Goal: Information Seeking & Learning: Compare options

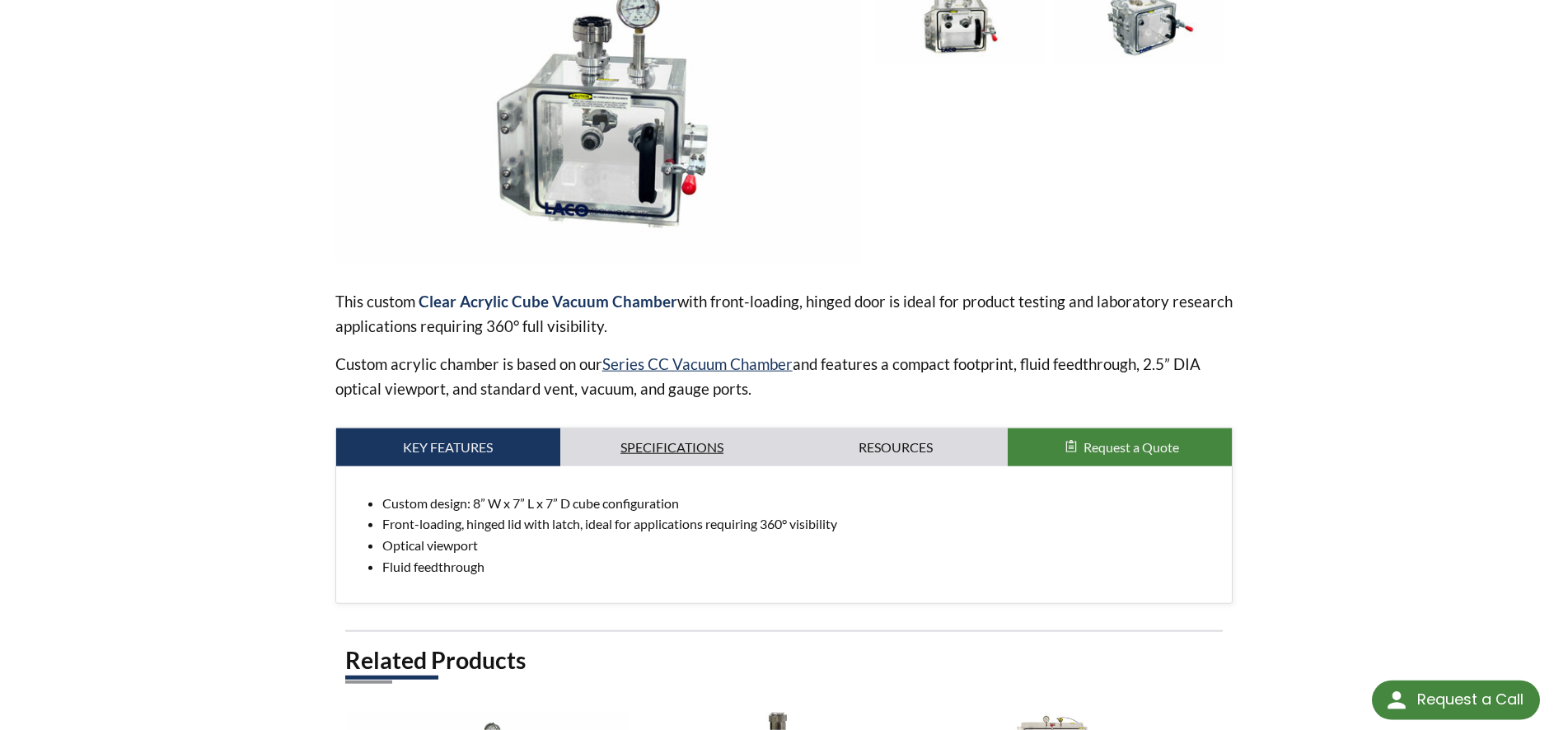
scroll to position [336, 0]
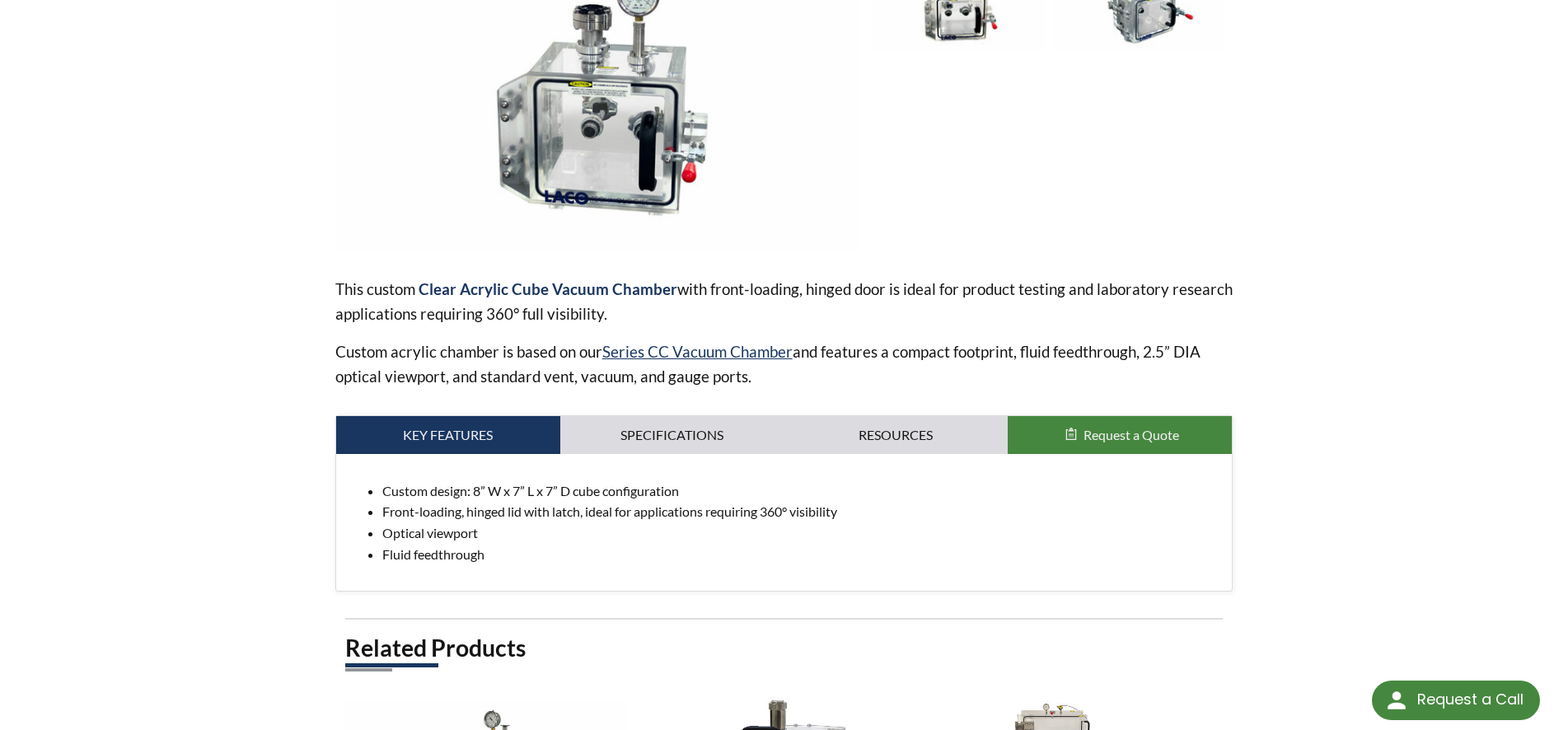
click at [656, 149] on img at bounding box center [598, 103] width 526 height 295
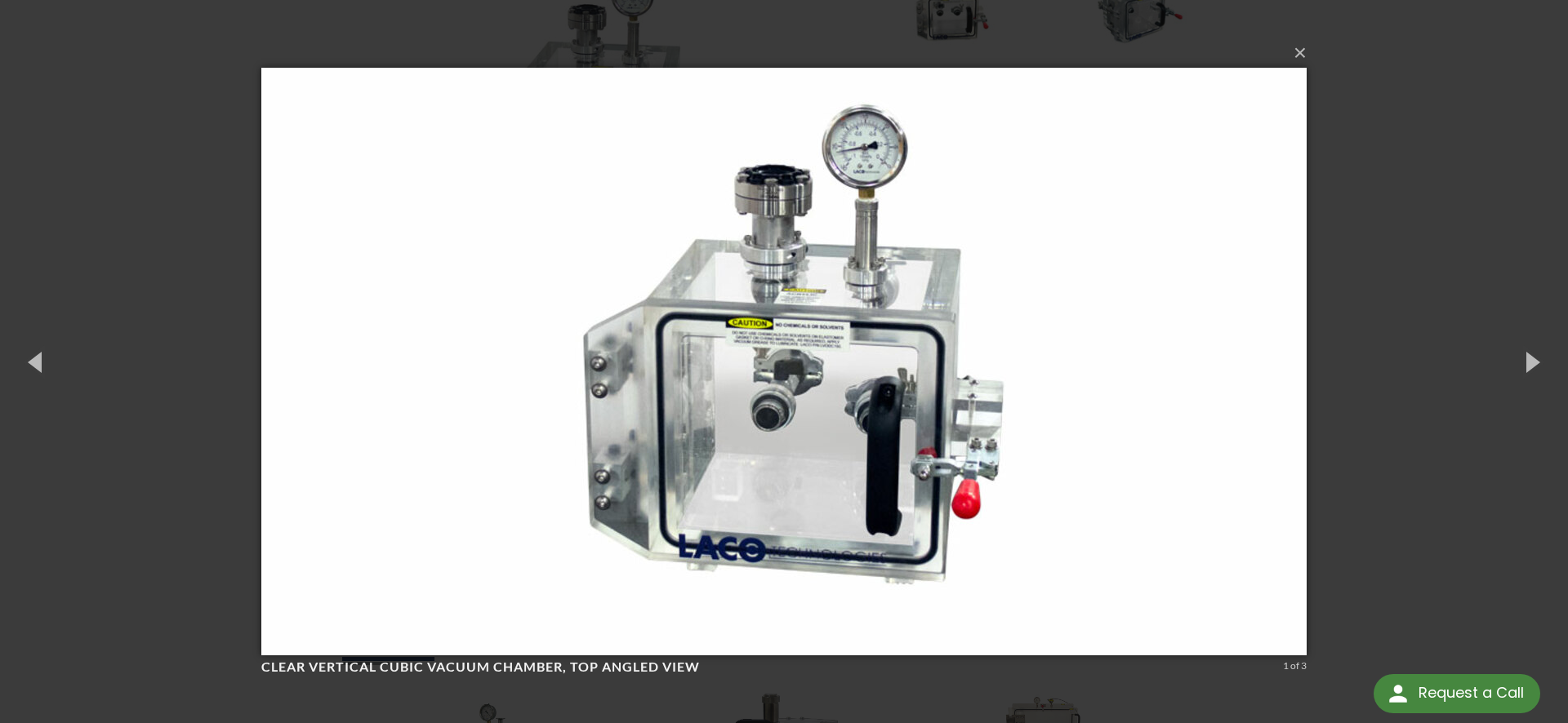
click at [1394, 327] on div "× Clear Vertical Cubic Vacuum Chamber, top angled view 1 of 3 Loading..." at bounding box center [784, 362] width 1568 height 723
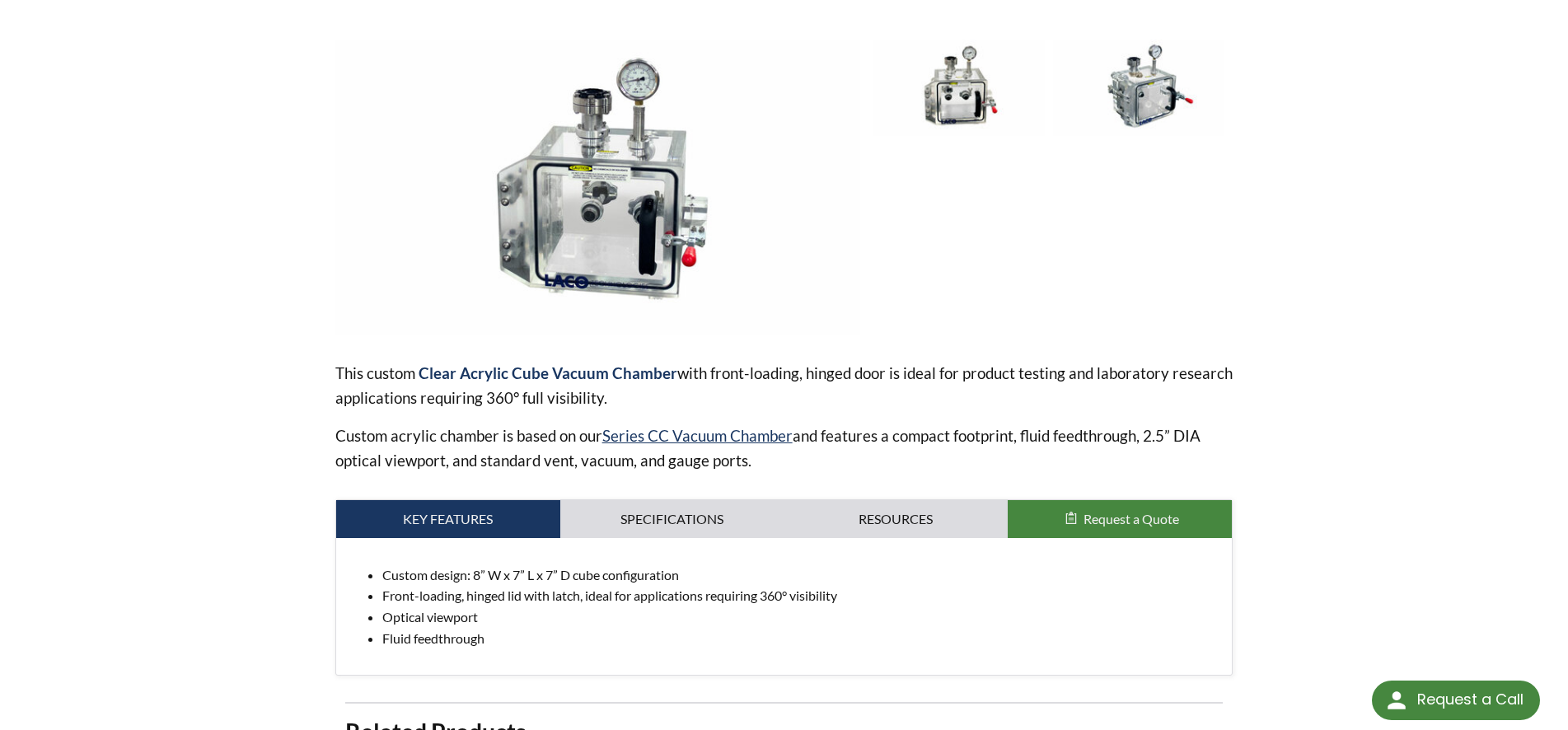
scroll to position [0, 0]
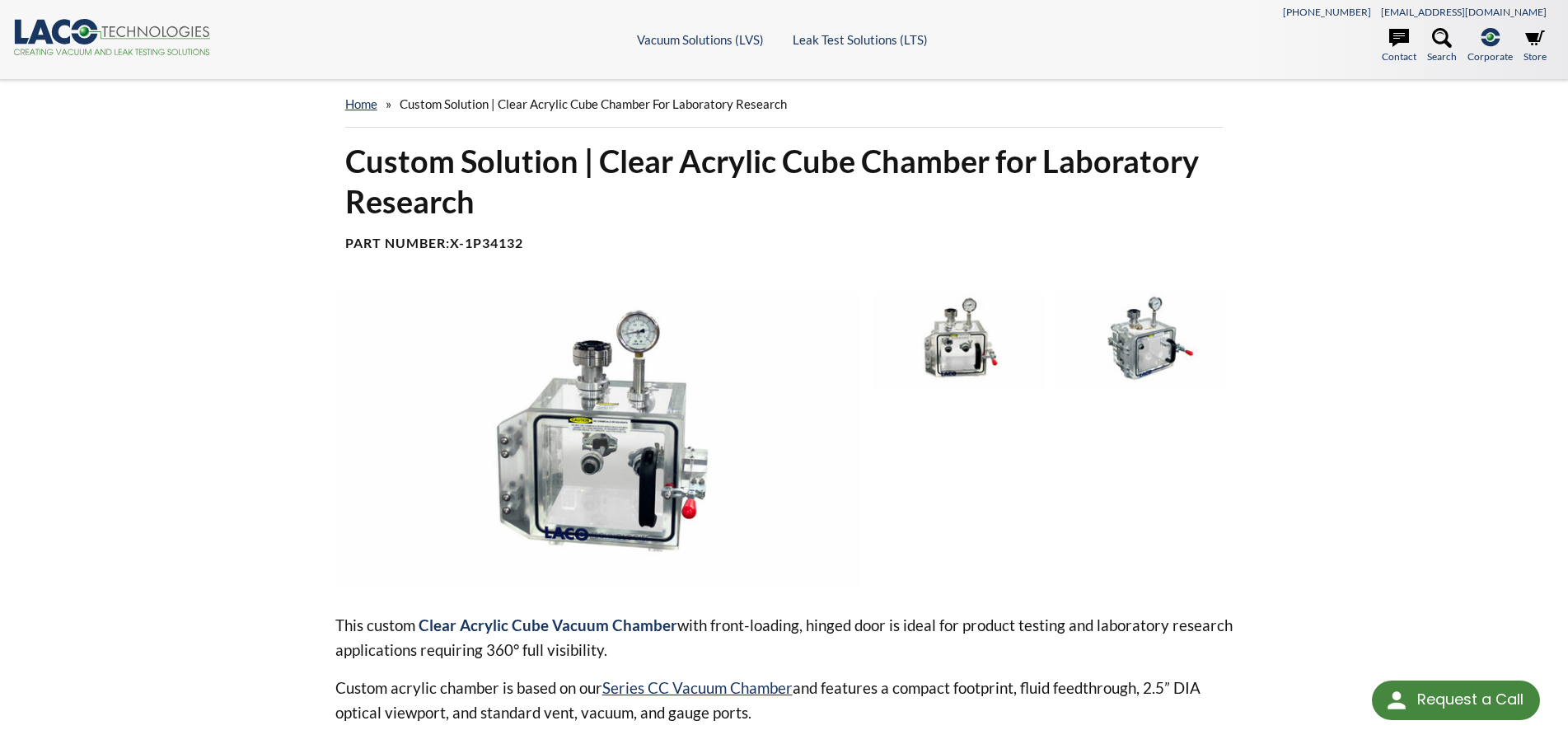
click at [524, 246] on b "X-1P34132" at bounding box center [486, 242] width 73 height 15
click at [532, 244] on h4 "Part Number: X-1P34132" at bounding box center [784, 243] width 879 height 17
click at [524, 244] on b "X-1P34132" at bounding box center [486, 242] width 73 height 15
drag, startPoint x: 528, startPoint y: 244, endPoint x: 511, endPoint y: 244, distance: 17.0
click at [511, 244] on b "X-1P34132" at bounding box center [486, 242] width 73 height 15
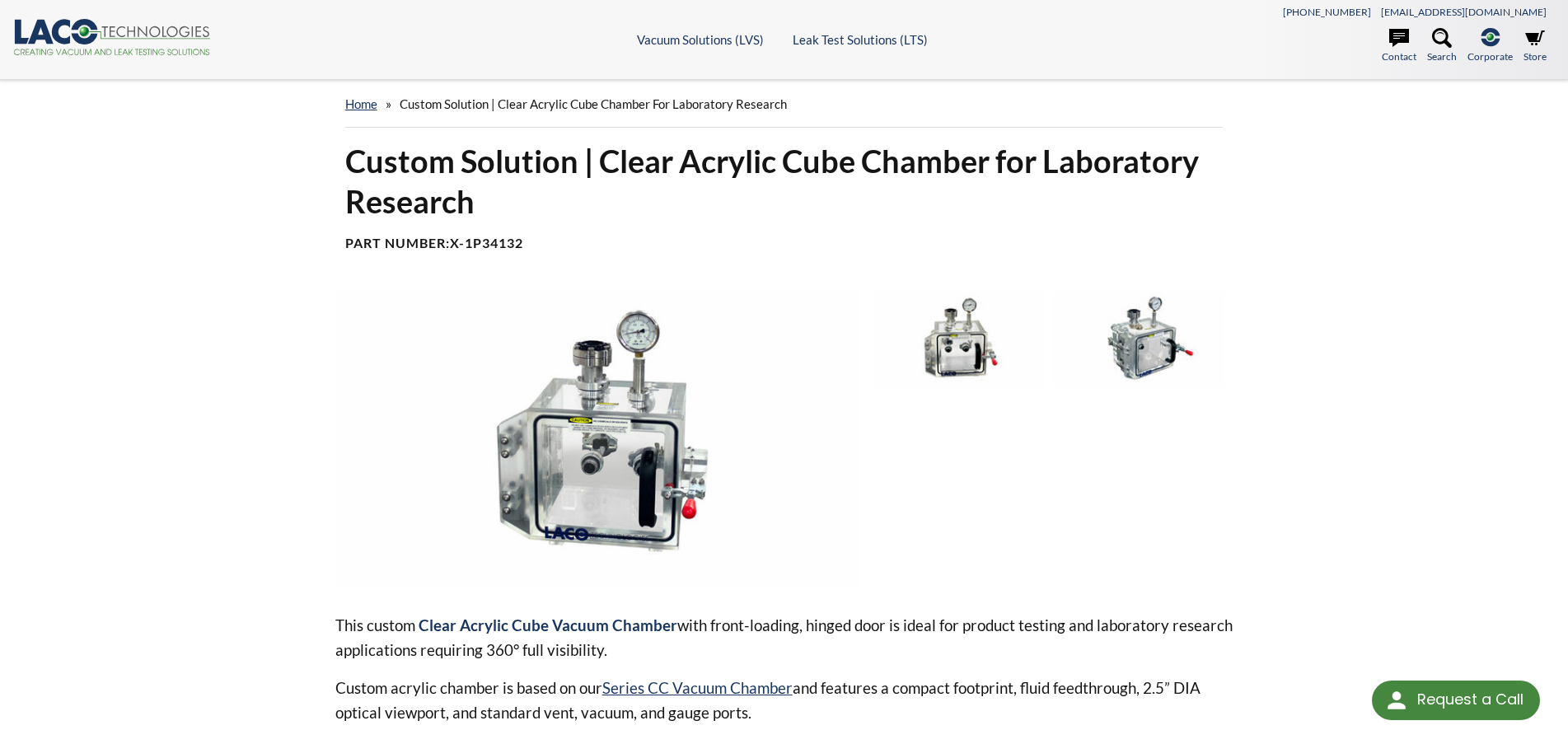
click at [481, 243] on b "X-1P34132" at bounding box center [486, 242] width 73 height 15
drag, startPoint x: 470, startPoint y: 243, endPoint x: 527, endPoint y: 243, distance: 57.0
click at [524, 243] on b "X-1P34132" at bounding box center [486, 242] width 73 height 15
copy b "1P34132"
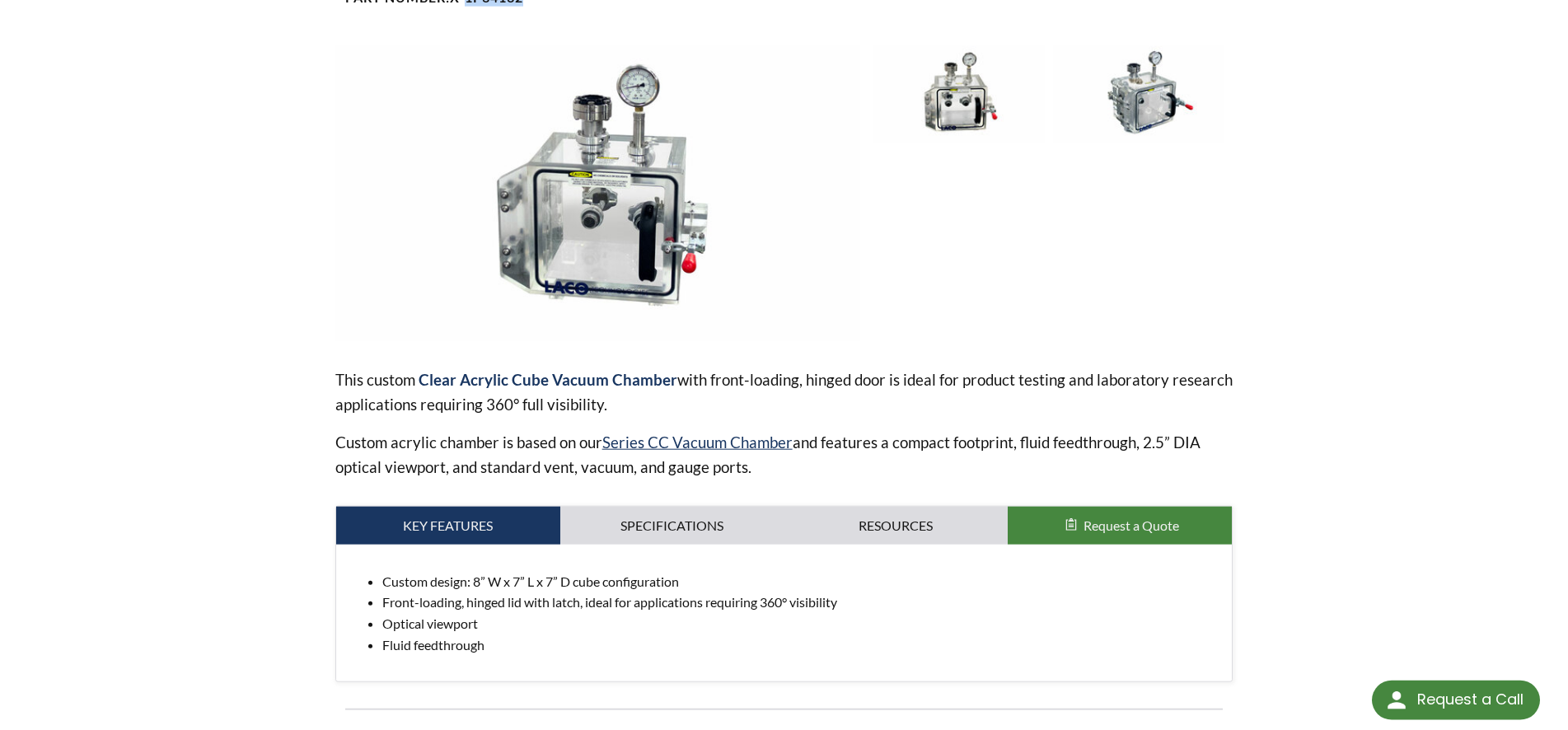
scroll to position [336, 0]
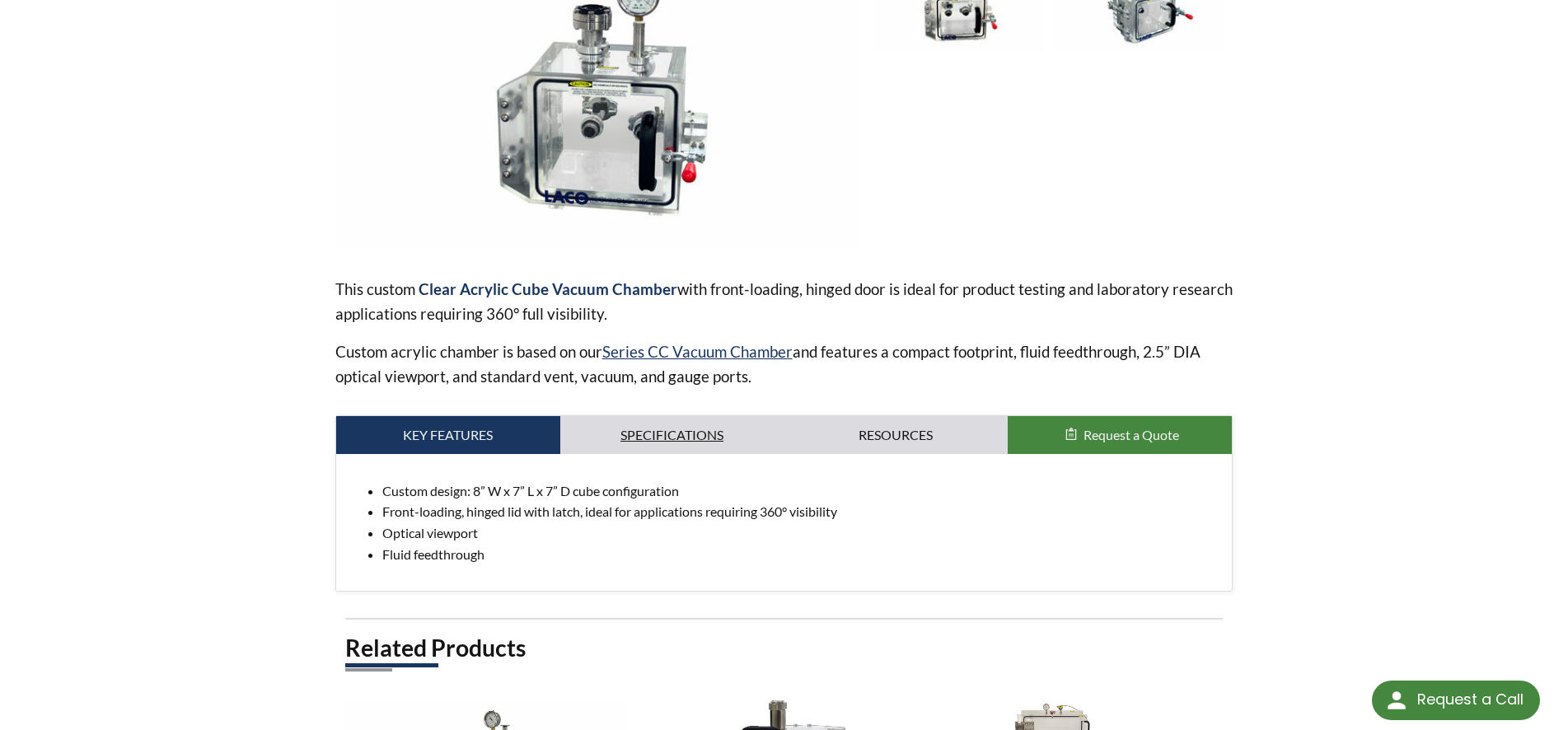
click at [627, 429] on link "Specifications" at bounding box center [672, 435] width 224 height 38
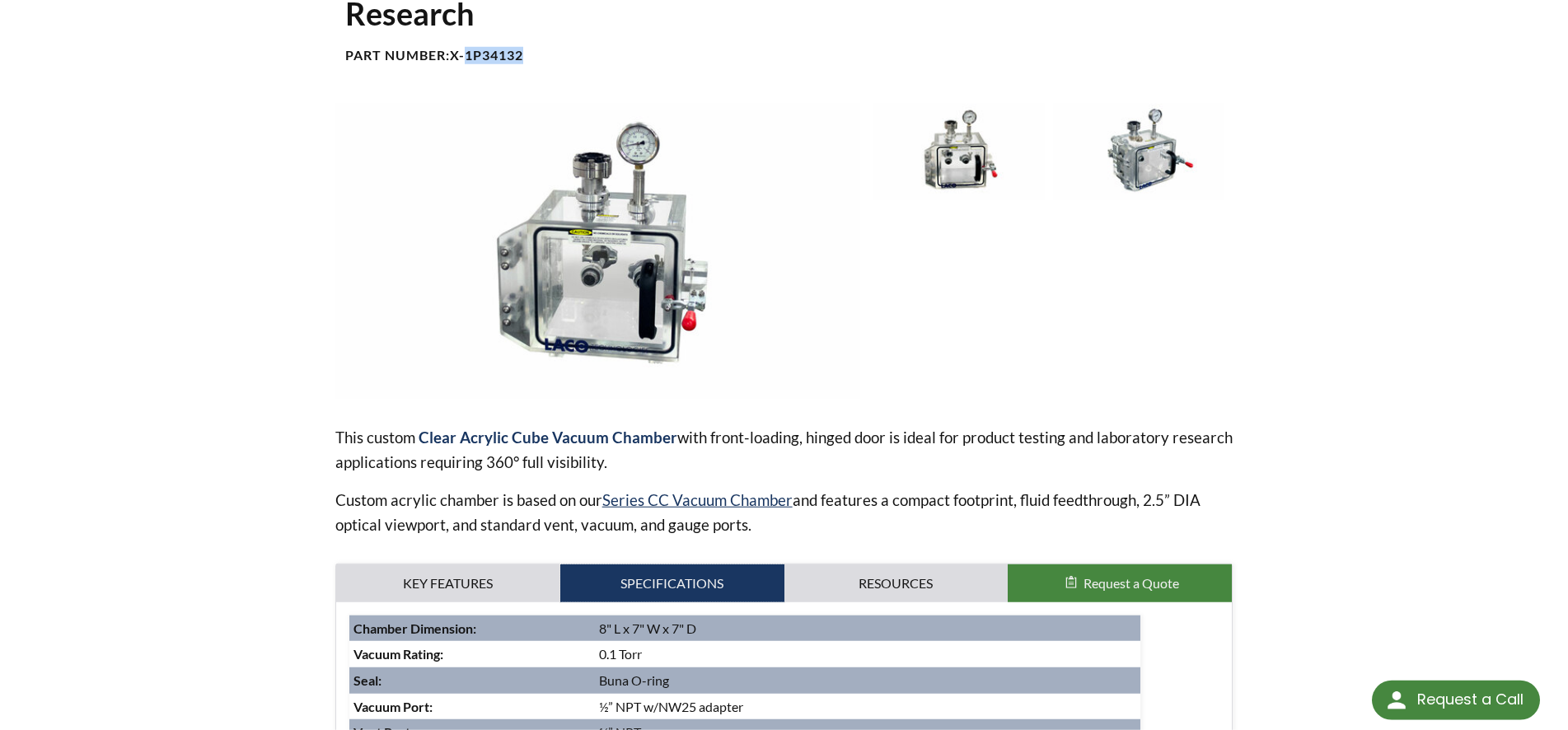
scroll to position [84, 0]
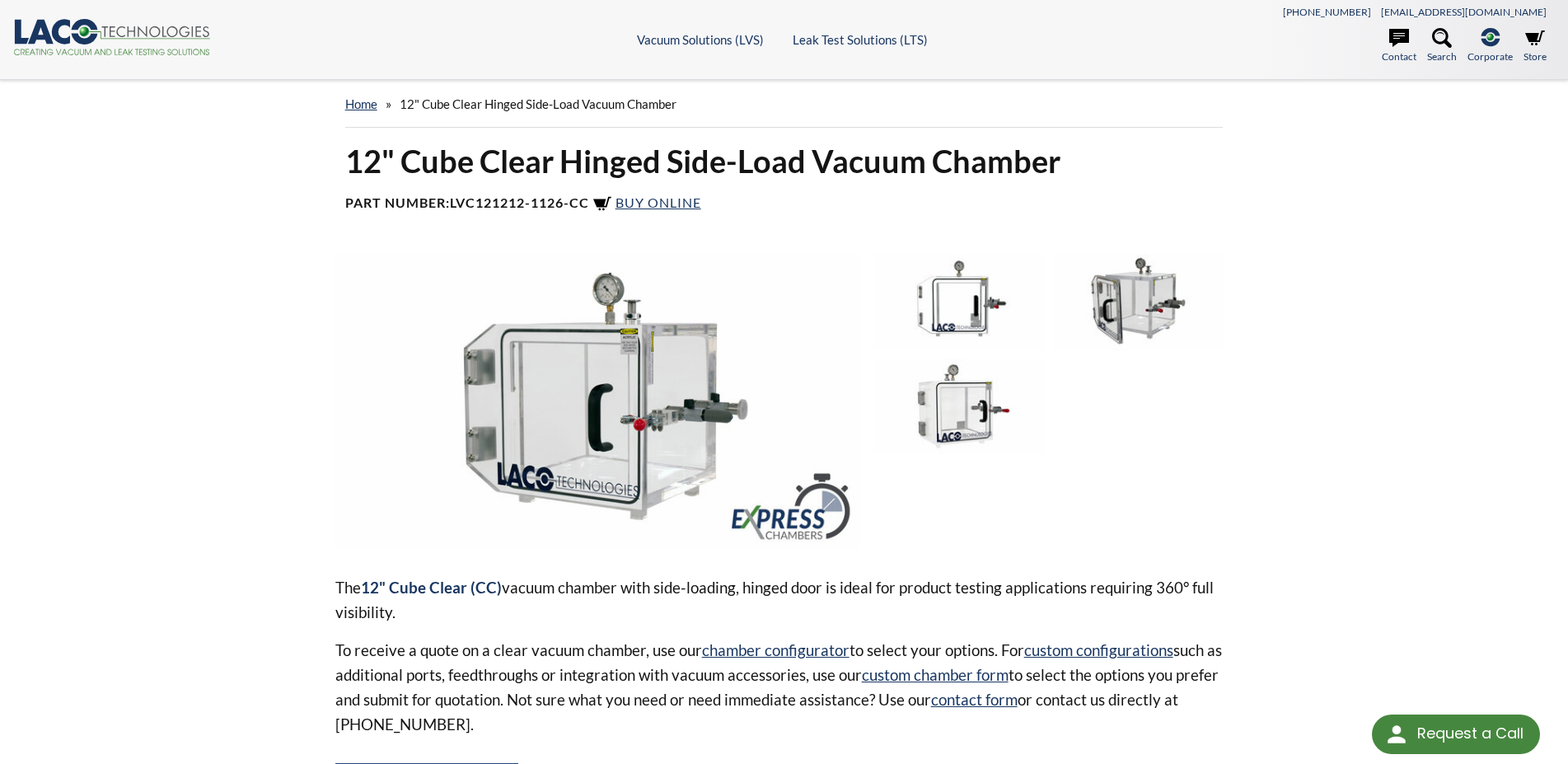
click at [640, 193] on div "12" Cube Clear Hinged Side-Load Vacuum Chamber Part Number: LVC121212-1126-CC B…" at bounding box center [784, 185] width 899 height 87
click at [640, 198] on span "Buy Online" at bounding box center [659, 202] width 86 height 15
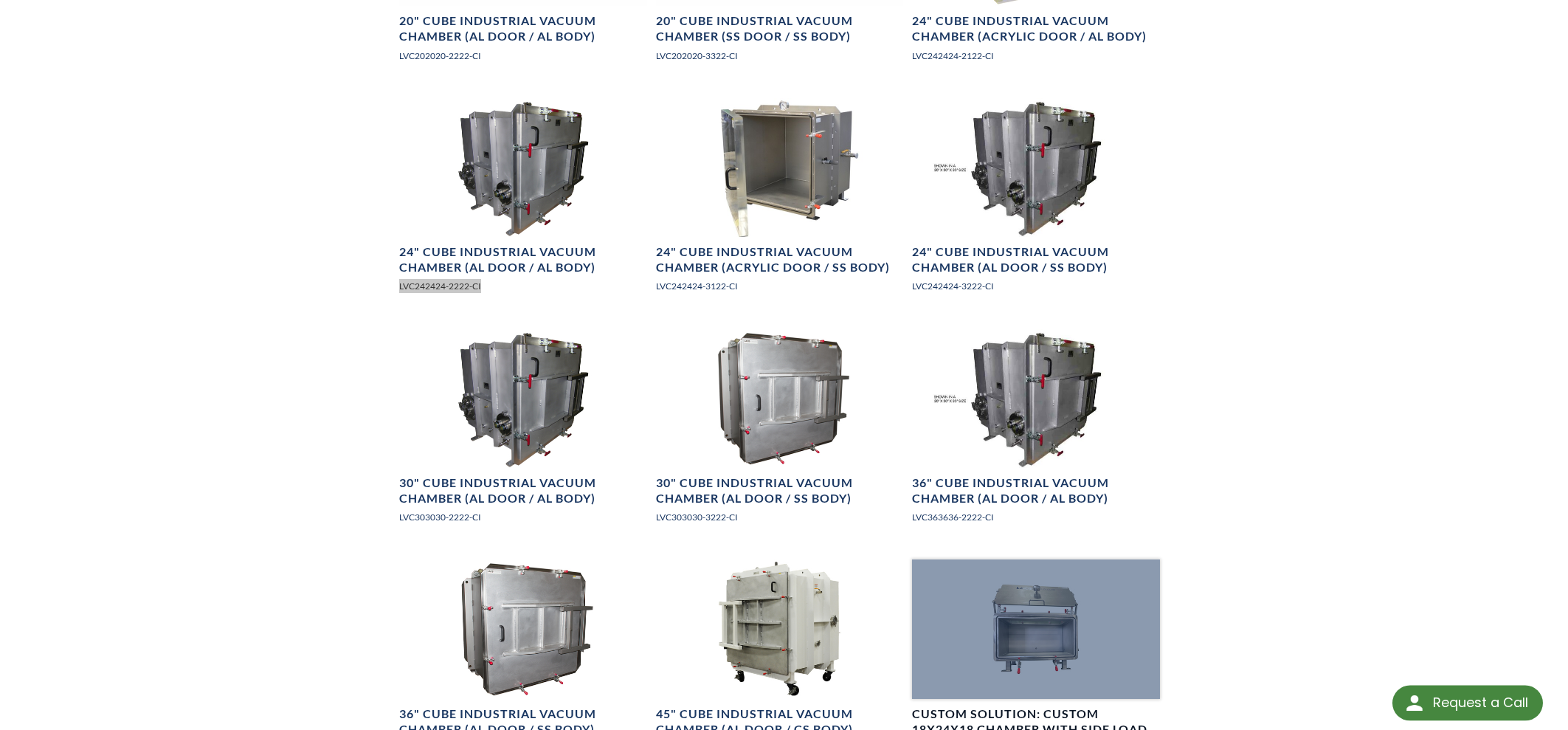
scroll to position [1535, 0]
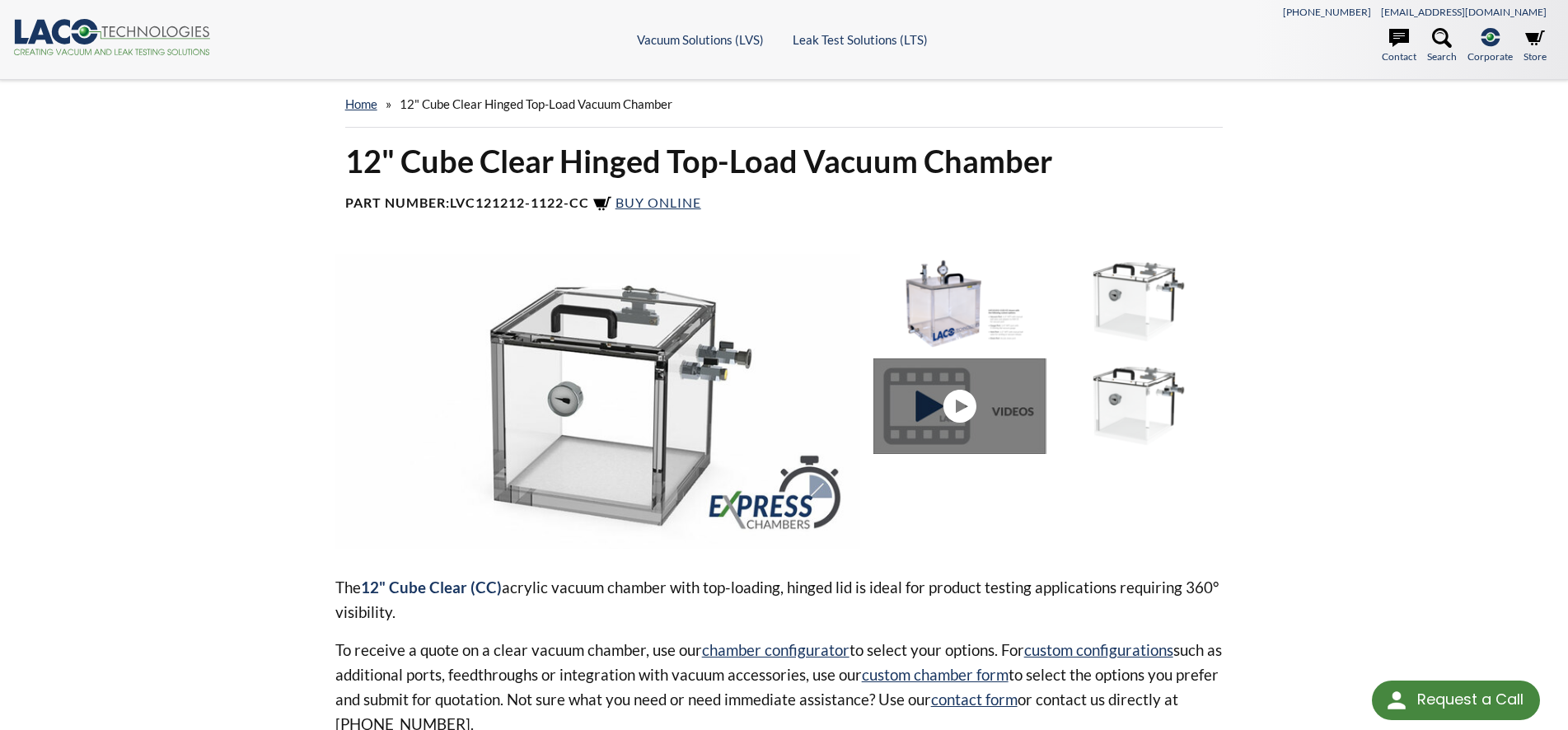
click at [662, 211] on h4 "Part Number: LVC121212-1122-CC Buy Online" at bounding box center [784, 205] width 879 height 20
click at [667, 198] on span "Buy Online" at bounding box center [659, 202] width 86 height 15
